Goal: Information Seeking & Learning: Learn about a topic

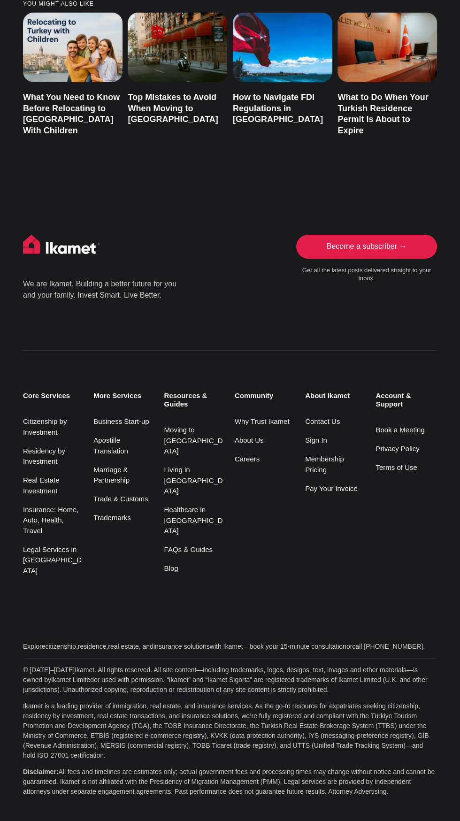
scroll to position [6846, 0]
click at [198, 494] on link "Living in [GEOGRAPHIC_DATA]" at bounding box center [193, 479] width 59 height 29
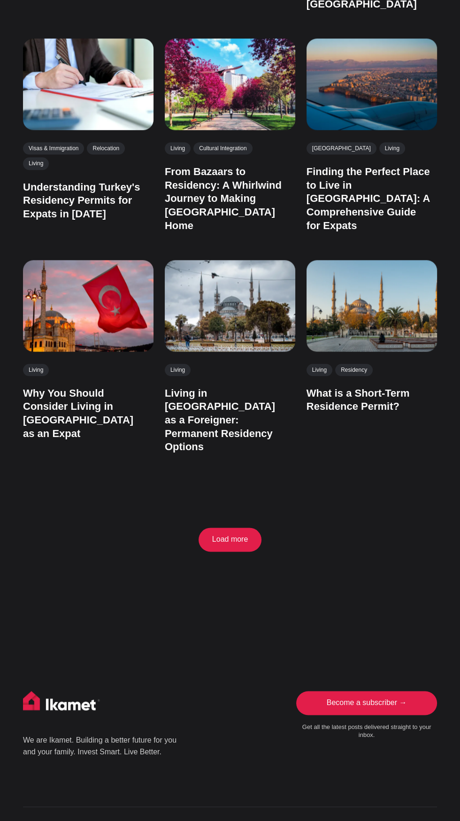
scroll to position [464, 0]
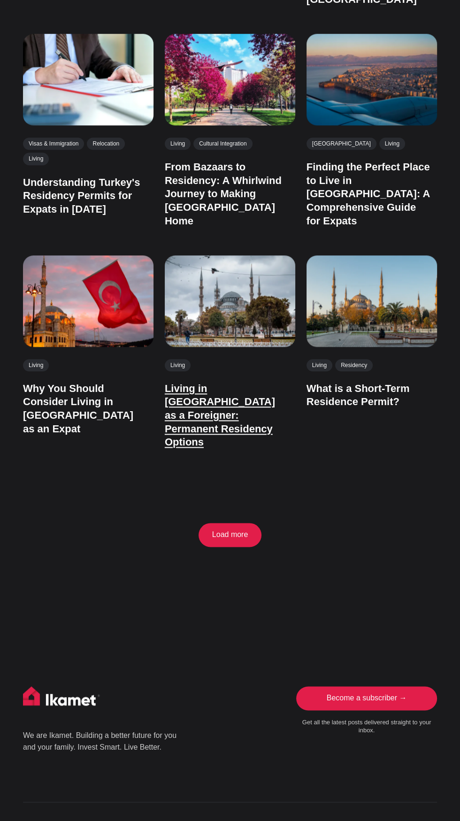
click at [220, 447] on link "Living in [GEOGRAPHIC_DATA] as a Foreigner: Permanent Residency Options" at bounding box center [220, 414] width 110 height 65
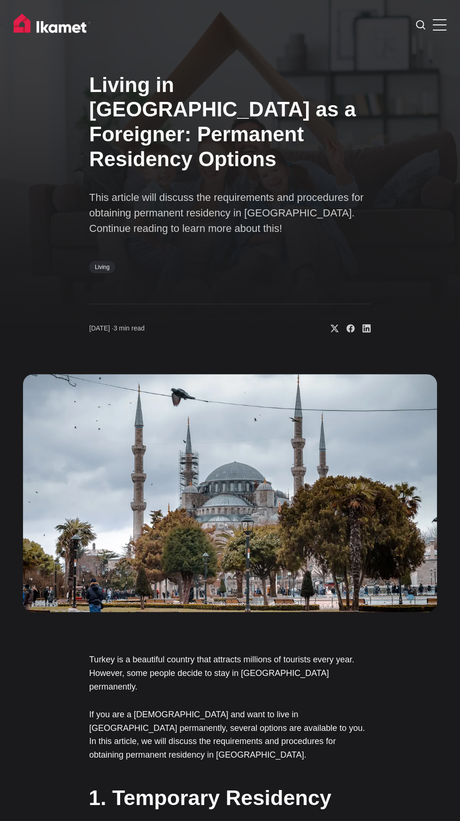
click at [248, 236] on p "This article will discuss the requirements and procedures for obtaining permane…" at bounding box center [229, 213] width 281 height 46
click at [225, 157] on h1 "Living in Turkey as a Foreigner: Permanent Residency Options" at bounding box center [229, 122] width 281 height 99
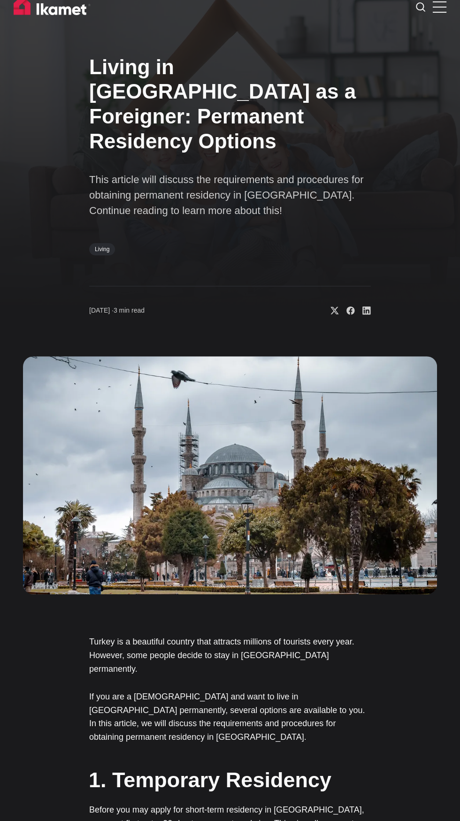
scroll to position [16, 0]
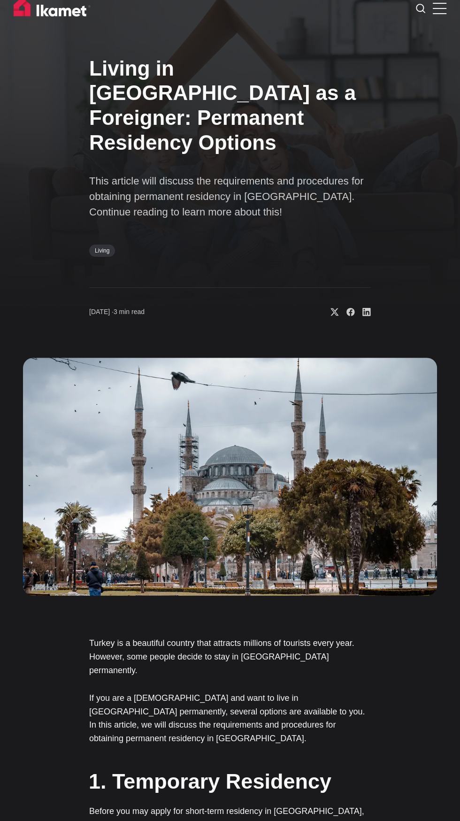
click at [115, 257] on link "Living" at bounding box center [102, 250] width 26 height 12
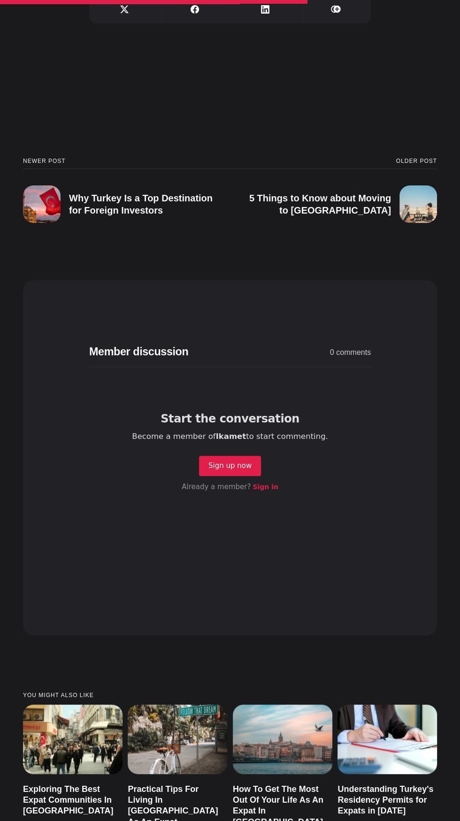
scroll to position [2331, 0]
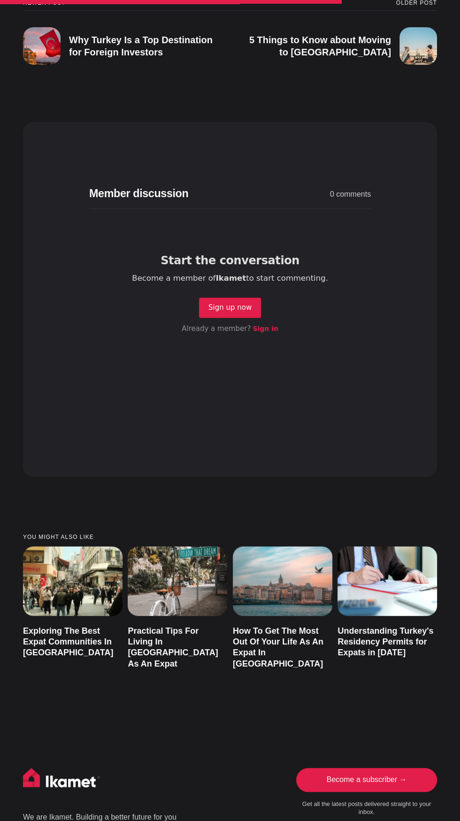
scroll to position [2464, 0]
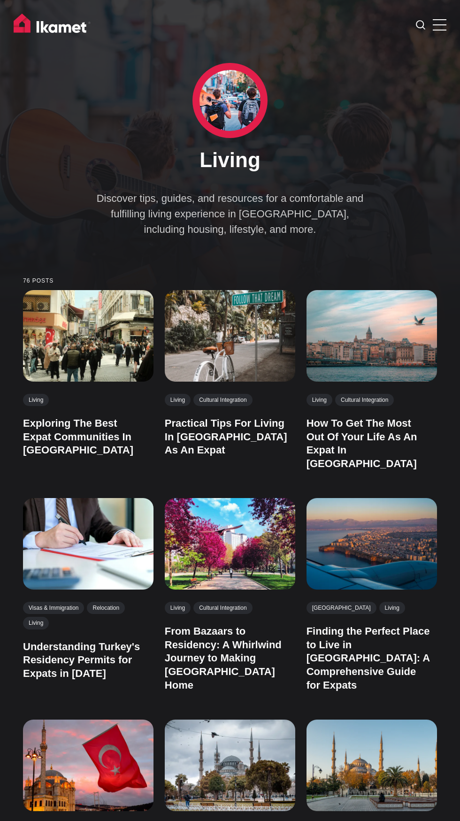
scroll to position [509, 0]
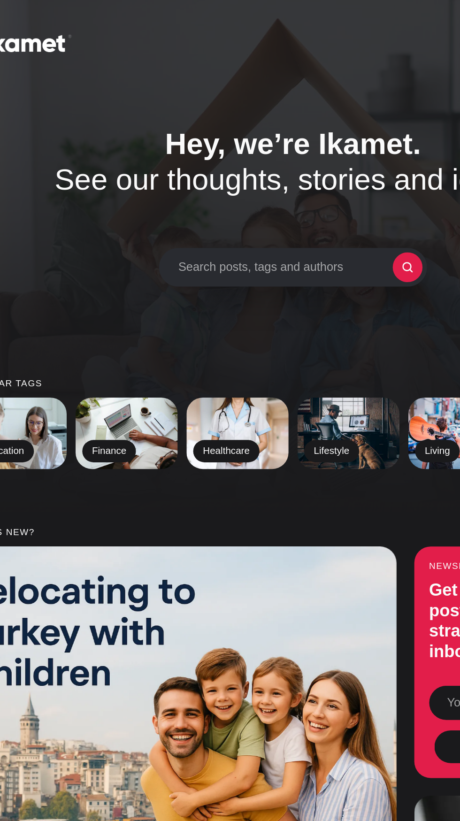
click at [182, 173] on span "Search posts, tags and authors" at bounding box center [225, 168] width 135 height 9
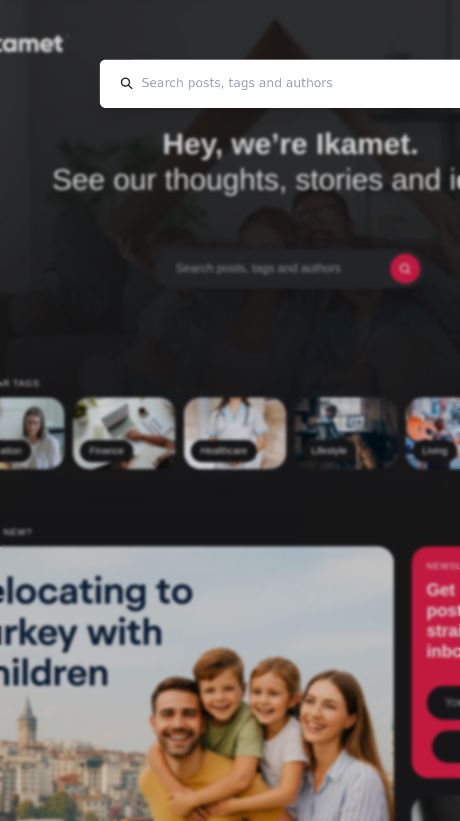
click at [86, 54] on input at bounding box center [159, 53] width 206 height 30
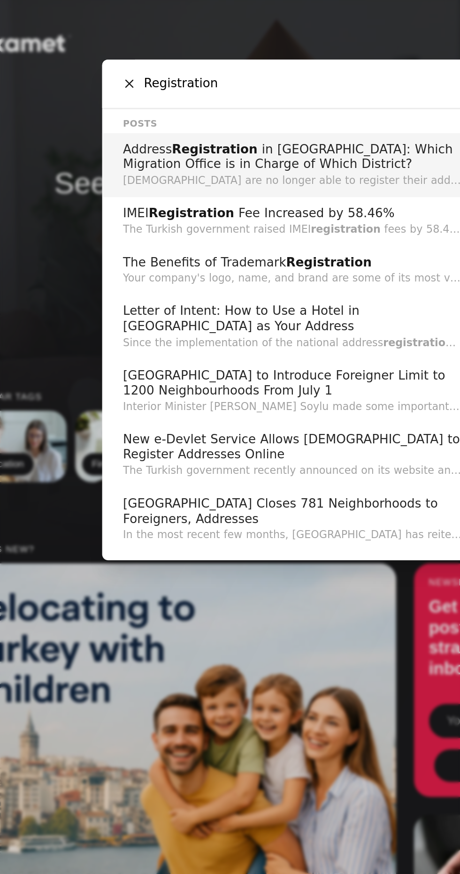
type input "Registration"
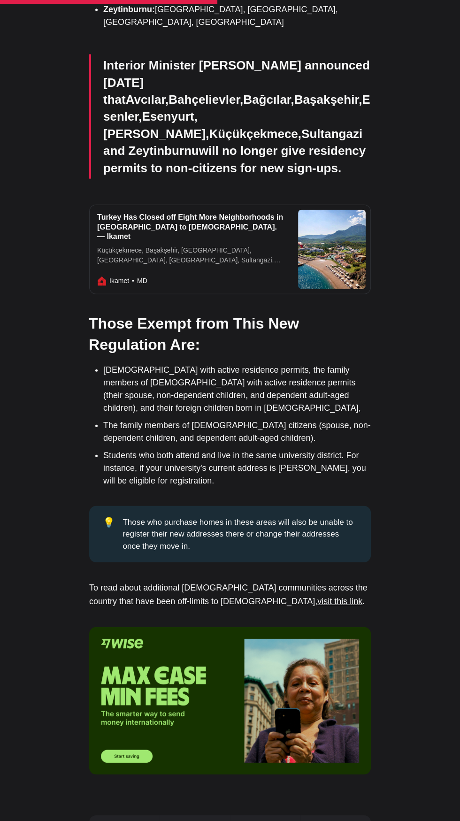
scroll to position [3725, 0]
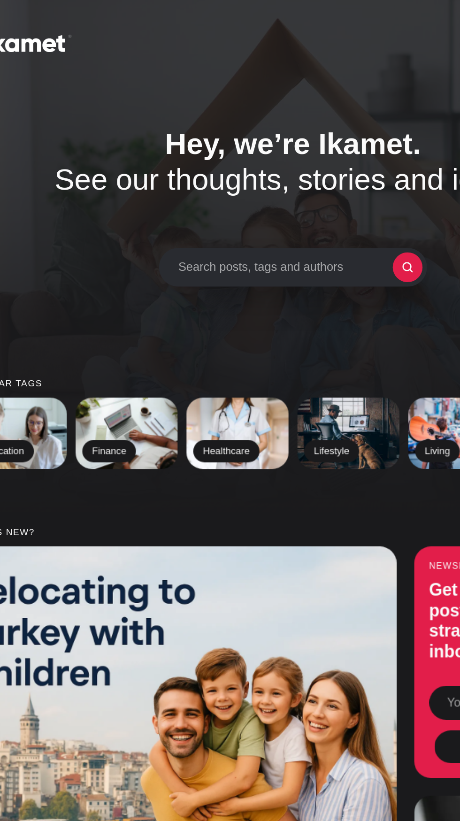
click at [190, 181] on div "Search posts, tags and authors" at bounding box center [229, 168] width 169 height 24
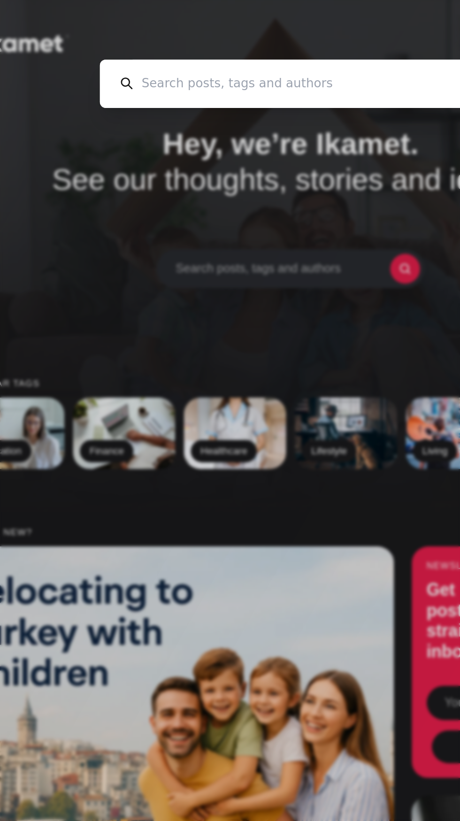
click at [81, 52] on input at bounding box center [159, 53] width 206 height 30
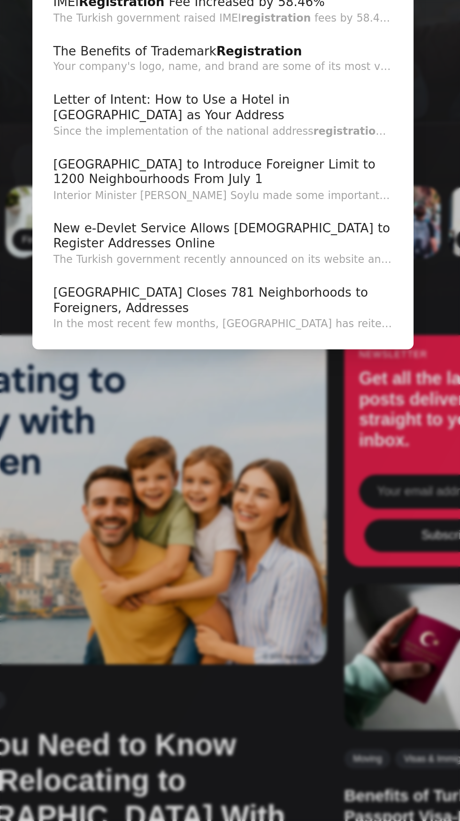
type input "Registration"
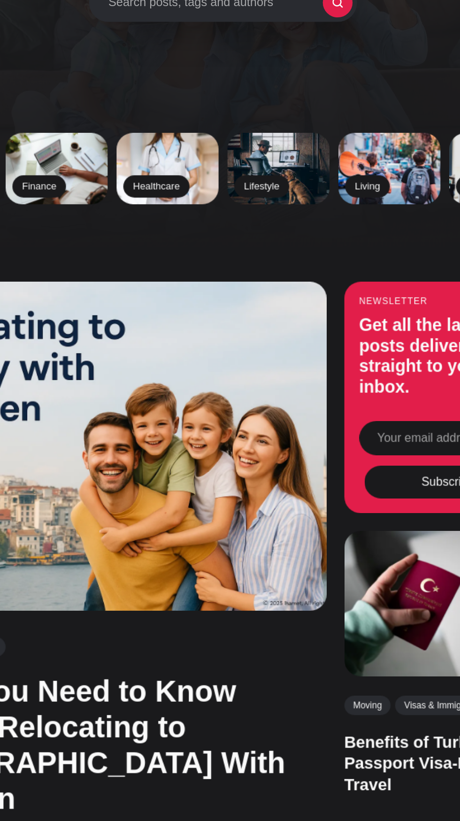
click at [182, 173] on span "Search posts, tags and authors" at bounding box center [225, 168] width 135 height 9
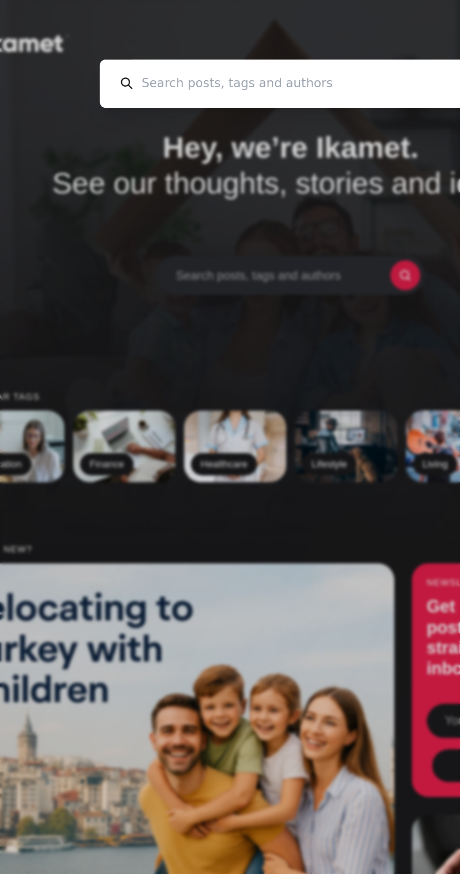
click at [87, 53] on input at bounding box center [159, 53] width 206 height 30
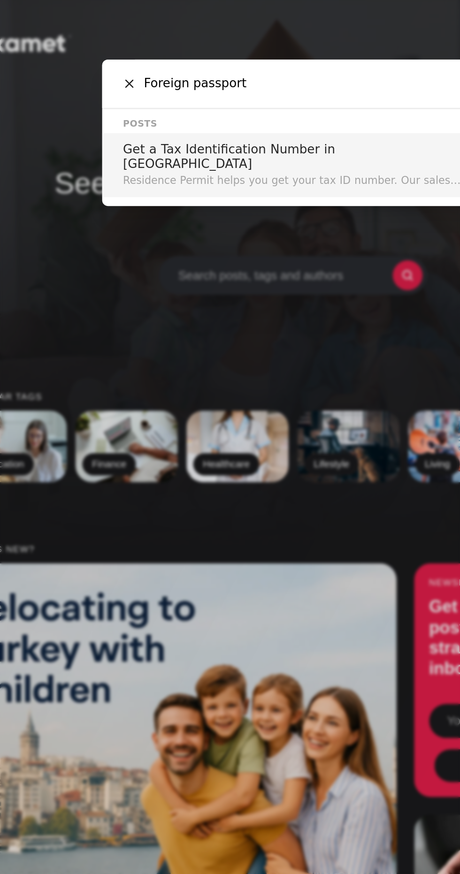
type input "Foreign passport"
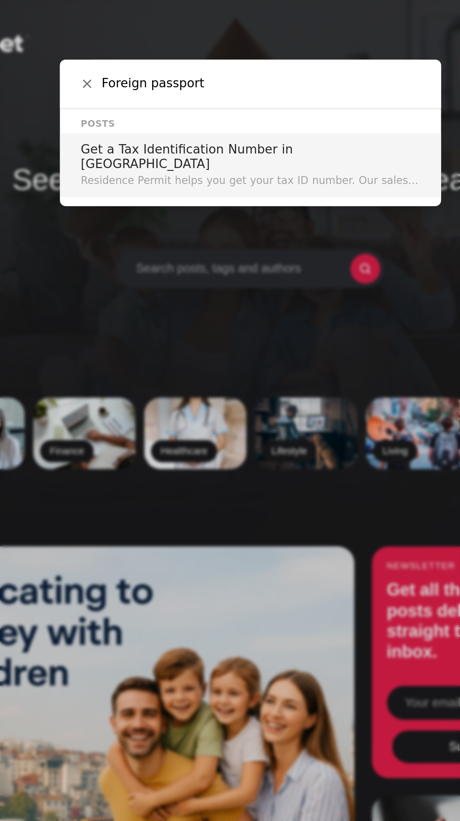
click at [12, 55] on icon at bounding box center [12, 52] width 5 height 5
